Goal: Information Seeking & Learning: Learn about a topic

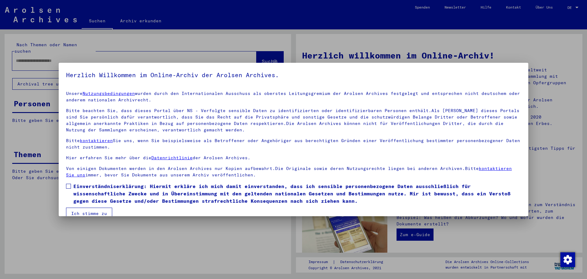
click at [82, 188] on span "Einverständniserklärung: Hiermit erkläre ich mich damit einverstanden, dass ich…" at bounding box center [297, 193] width 448 height 22
click at [90, 212] on button "Ich stimme zu" at bounding box center [89, 213] width 46 height 12
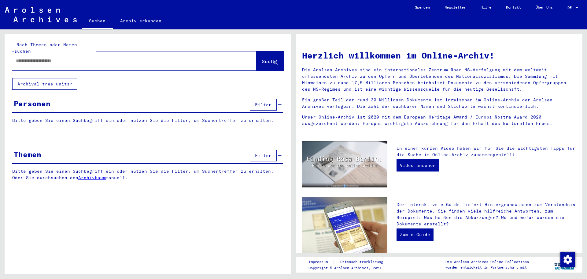
click at [59, 78] on button "Archival tree units" at bounding box center [44, 84] width 65 height 12
click at [136, 19] on link "Archiv erkunden" at bounding box center [141, 20] width 56 height 15
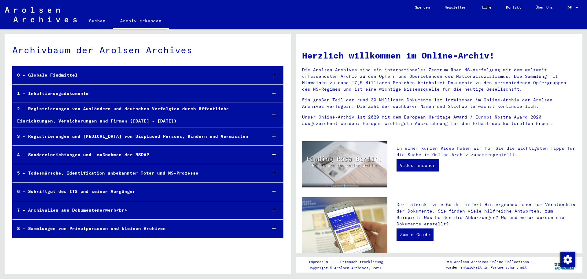
click at [75, 208] on div "7 - Archivalien aus Dokumentenerwerb<br>" at bounding box center [138, 210] width 250 height 12
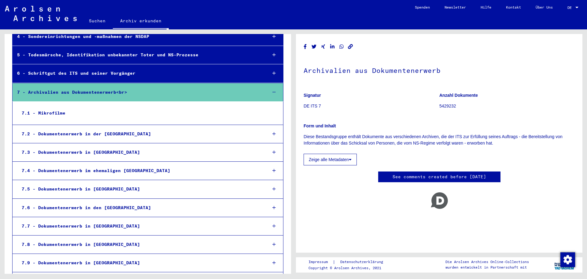
scroll to position [153, 0]
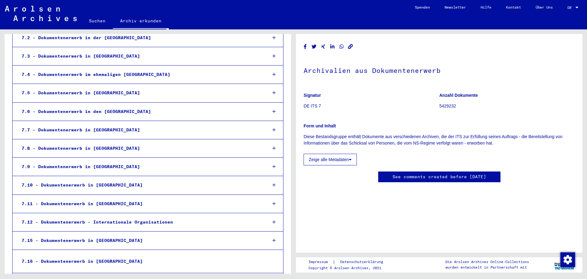
click at [88, 220] on div "7.12 - Dokumentenerwerb - Internationale Organisationen" at bounding box center [139, 222] width 245 height 12
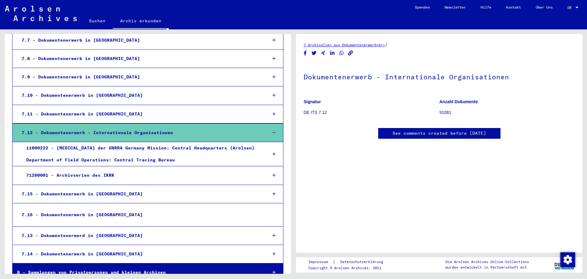
scroll to position [306, 0]
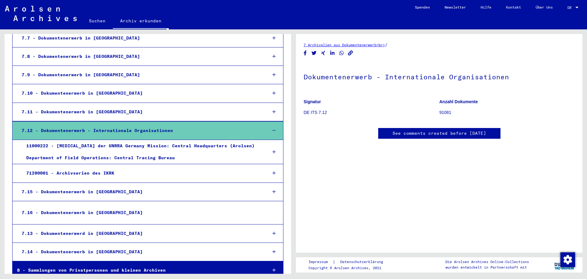
click at [103, 173] on div "71200001 - Archivserien des IKRK" at bounding box center [142, 173] width 241 height 12
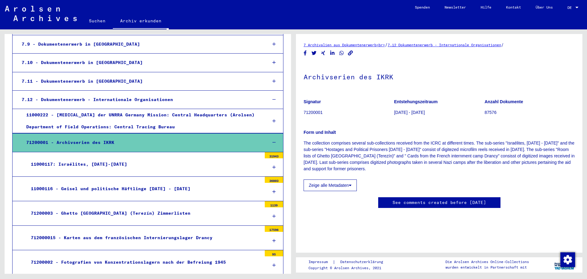
scroll to position [367, 0]
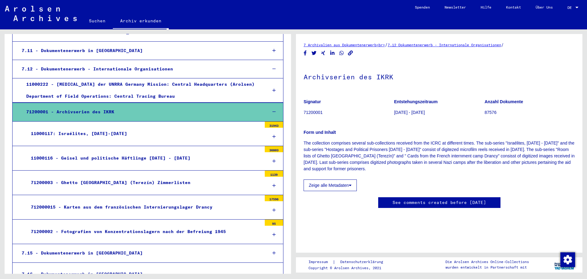
click at [118, 207] on div "712000015 - Karten aus dem französischen Internierungslager Drancy" at bounding box center [143, 207] width 235 height 12
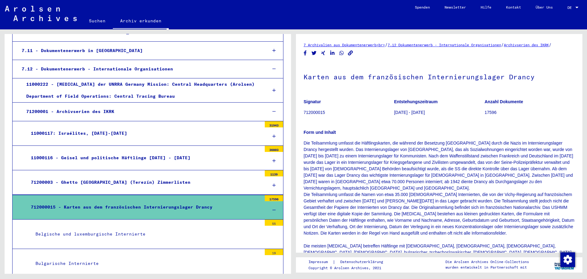
click at [349, 56] on icon "Copy link" at bounding box center [350, 52] width 6 height 5
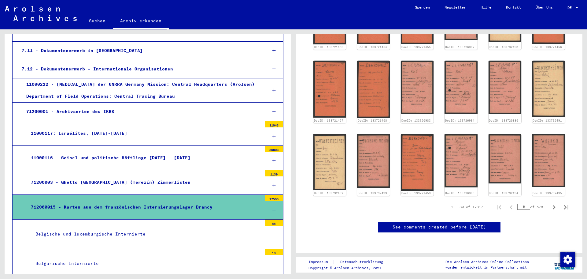
scroll to position [612, 0]
click at [376, 132] on img at bounding box center [373, 160] width 35 height 56
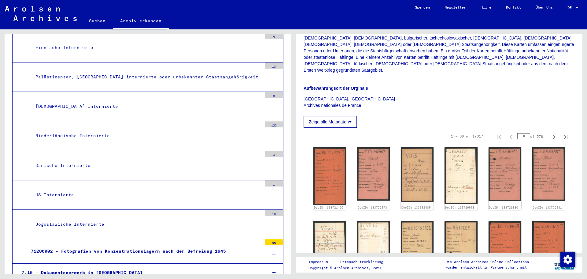
scroll to position [978, 0]
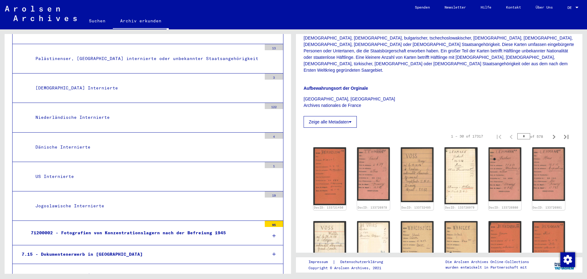
click at [154, 231] on div "71200002 - Fotografien von Konzentrationslagern nach der Befreiung 1945" at bounding box center [143, 233] width 235 height 12
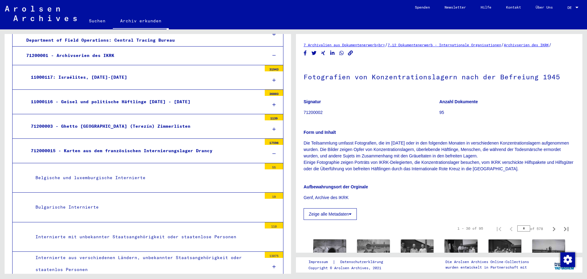
scroll to position [366, 0]
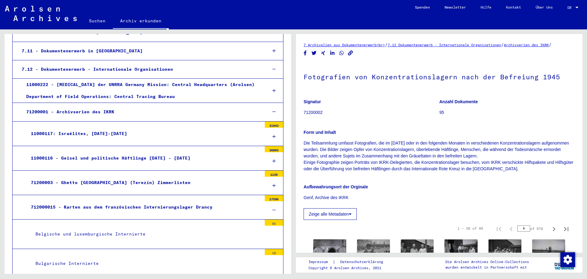
click at [130, 206] on div "712000015 - Karten aus dem französischen Internierungslager Drancy" at bounding box center [143, 207] width 235 height 12
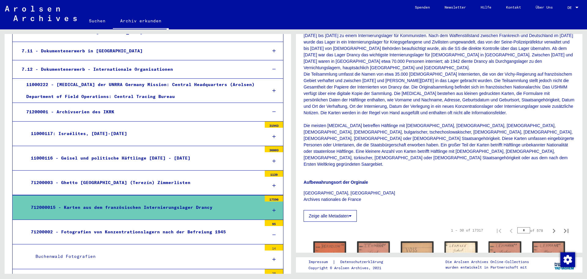
scroll to position [122, 0]
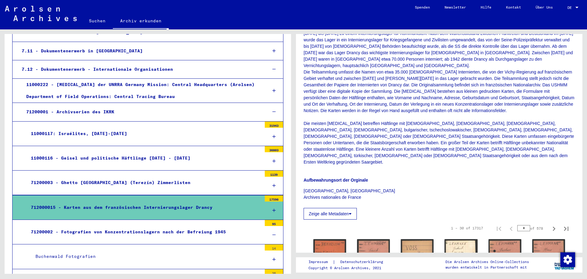
click at [355, 208] on button "Zeige alle Metadaten" at bounding box center [330, 214] width 53 height 12
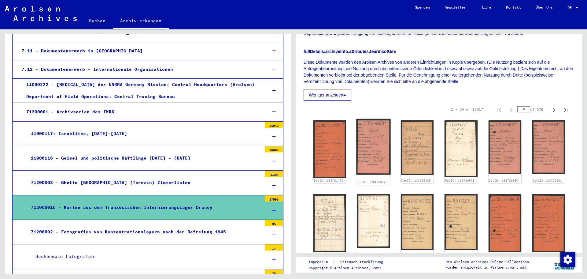
scroll to position [520, 0]
